Goal: Find specific page/section: Find specific page/section

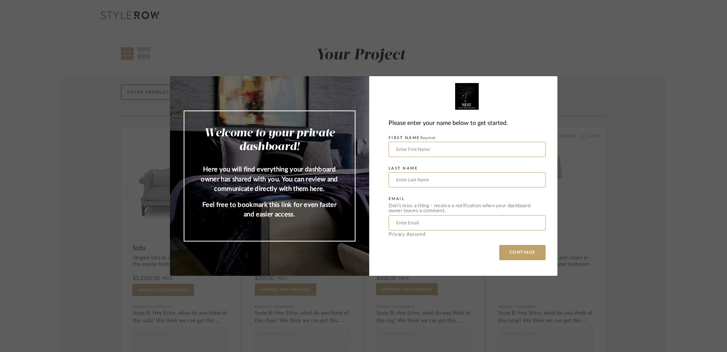
drag, startPoint x: 641, startPoint y: 164, endPoint x: 640, endPoint y: 160, distance: 4.0
click at [640, 160] on div "Welcome to your private dashboard! Here you will find everything your dashboard…" at bounding box center [363, 176] width 727 height 352
click at [456, 150] on input "text" at bounding box center [467, 149] width 157 height 15
type input "[PERSON_NAME]"
type input "z"
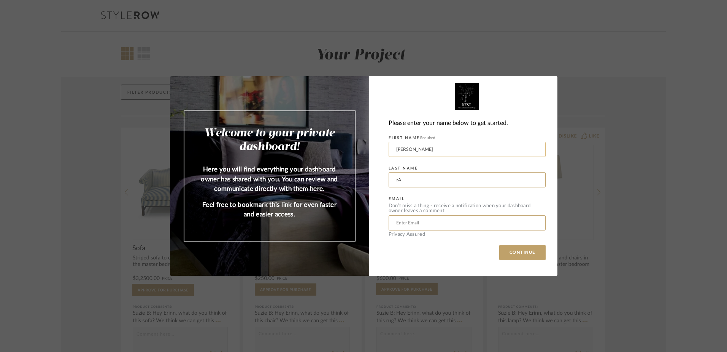
type input "z"
type input "[PERSON_NAME]"
type input "[EMAIL_ADDRESS][DOMAIN_NAME]"
click at [500, 245] on button "CONTINUE" at bounding box center [523, 252] width 46 height 15
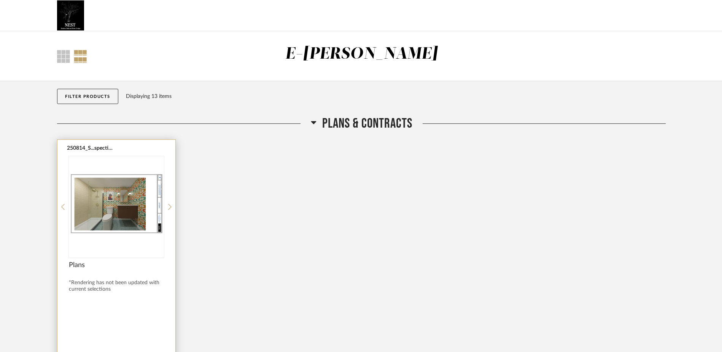
click at [131, 204] on img "0" at bounding box center [116, 203] width 95 height 95
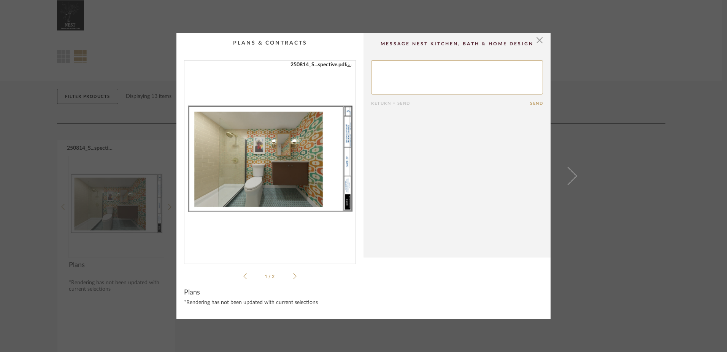
click at [298, 275] on div "250908_B..._Sheeley.pdf 250814_S...spective.pdf 250908_B..._Sheeley.pdf 250814_…" at bounding box center [270, 170] width 172 height 220
click at [293, 277] on icon at bounding box center [294, 275] width 3 height 7
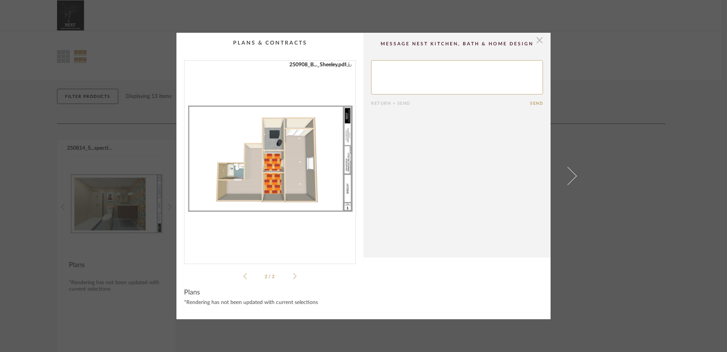
click at [535, 41] on span "button" at bounding box center [539, 40] width 15 height 15
